Goal: Task Accomplishment & Management: Use online tool/utility

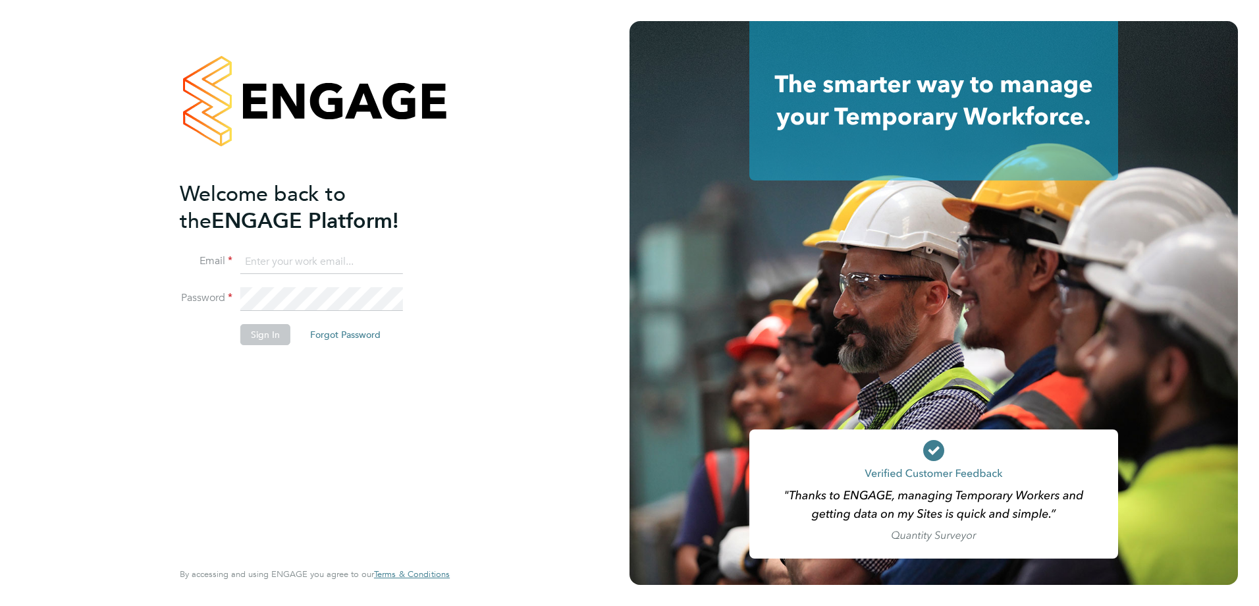
type input "[PERSON_NAME][EMAIL_ADDRESS][DOMAIN_NAME]"
click at [242, 334] on button "Sign In" at bounding box center [265, 334] width 50 height 21
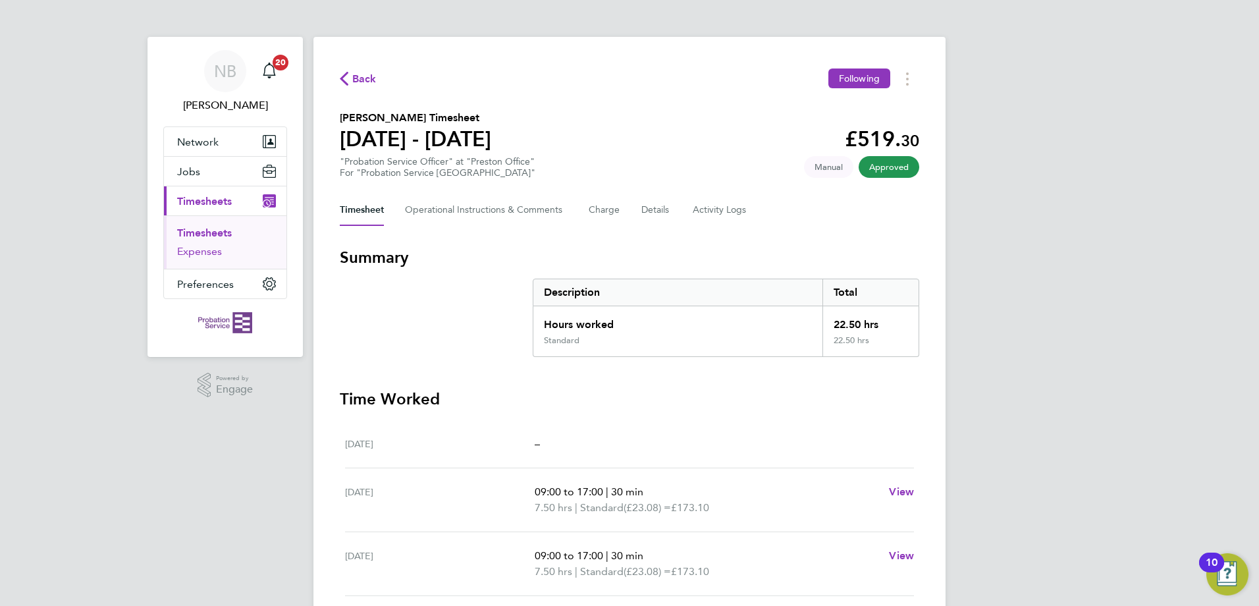
click at [202, 250] on link "Expenses" at bounding box center [199, 251] width 45 height 13
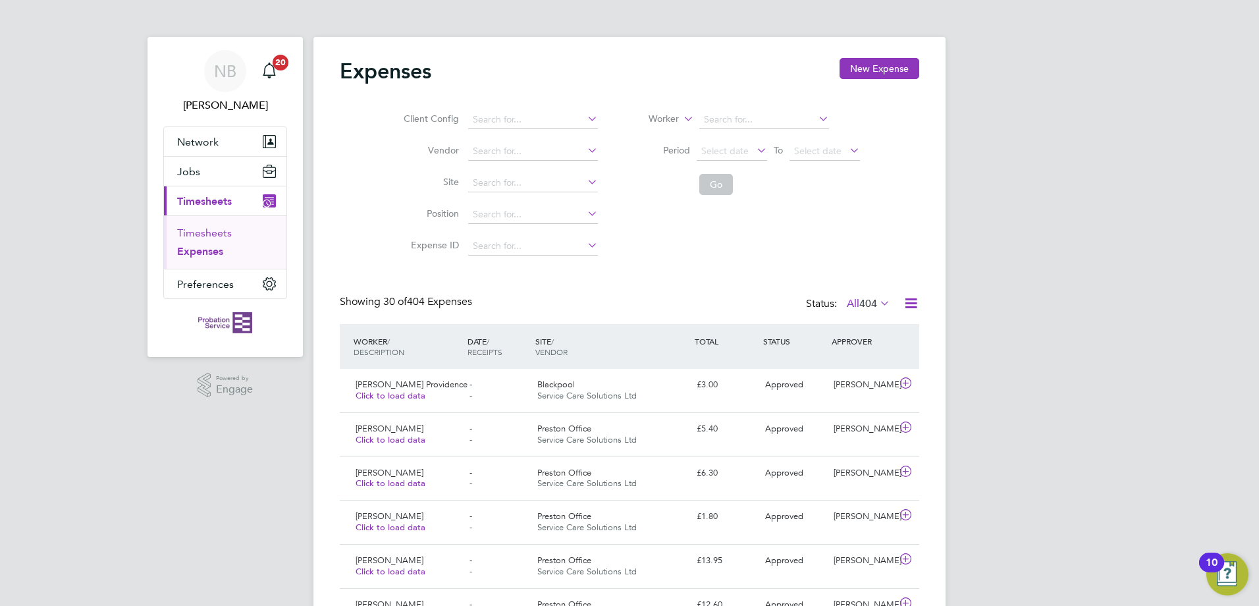
click at [213, 231] on link "Timesheets" at bounding box center [204, 233] width 55 height 13
